Goal: Find specific page/section: Find specific page/section

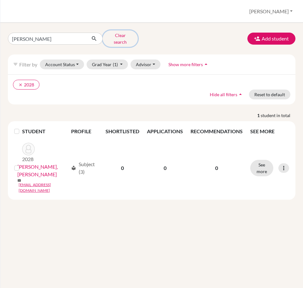
click at [118, 36] on button "Clear search" at bounding box center [120, 38] width 35 height 16
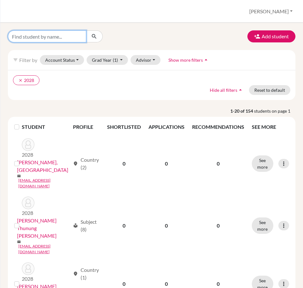
click at [68, 38] on input "Find student by name..." at bounding box center [47, 36] width 78 height 12
type input "[PERSON_NAME]"
click button "submit" at bounding box center [94, 36] width 17 height 12
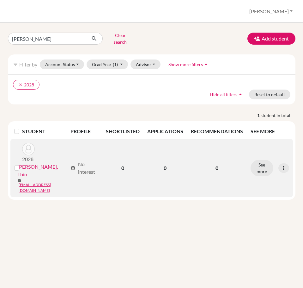
click at [49, 166] on link "[PERSON_NAME], Thio" at bounding box center [42, 170] width 50 height 15
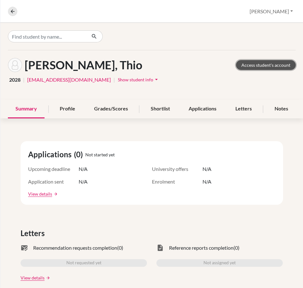
click at [251, 65] on link "Access student's account" at bounding box center [266, 65] width 60 height 10
click at [184, 39] on div at bounding box center [151, 36] width 303 height 27
